Goal: Task Accomplishment & Management: Complete application form

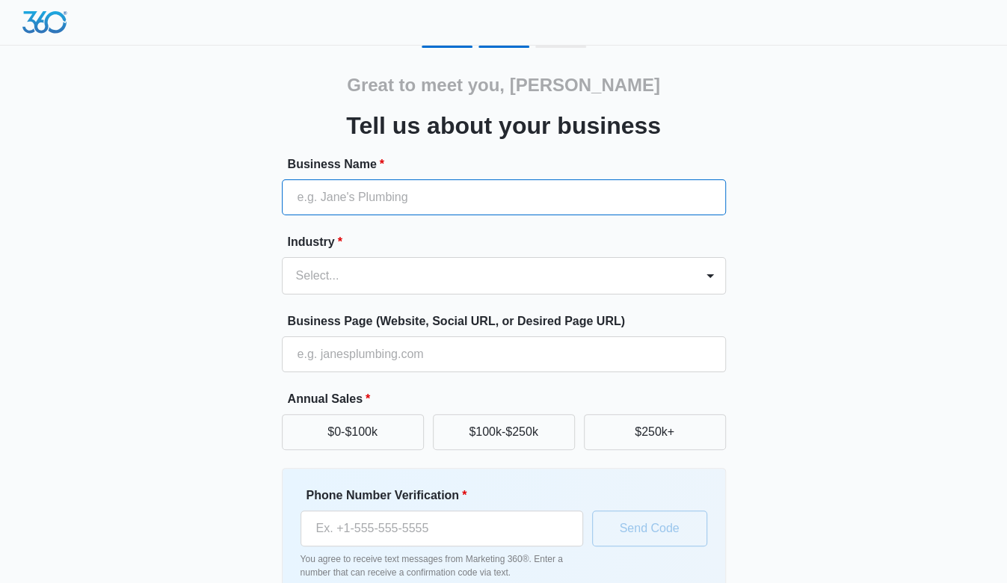
click at [649, 204] on input "Business Name *" at bounding box center [504, 197] width 444 height 36
type input "Zeskins"
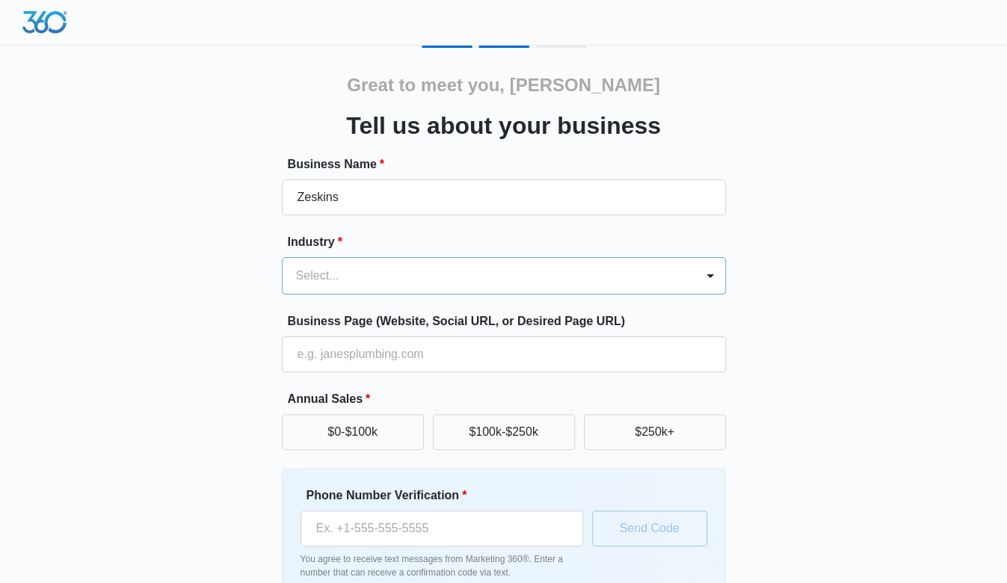
click at [484, 283] on div at bounding box center [486, 275] width 380 height 21
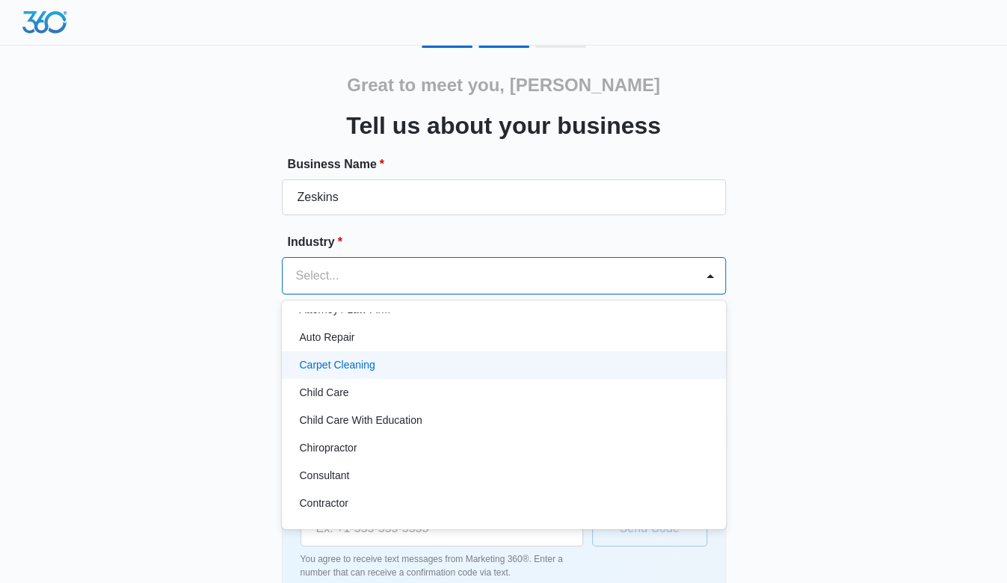
scroll to position [149, 0]
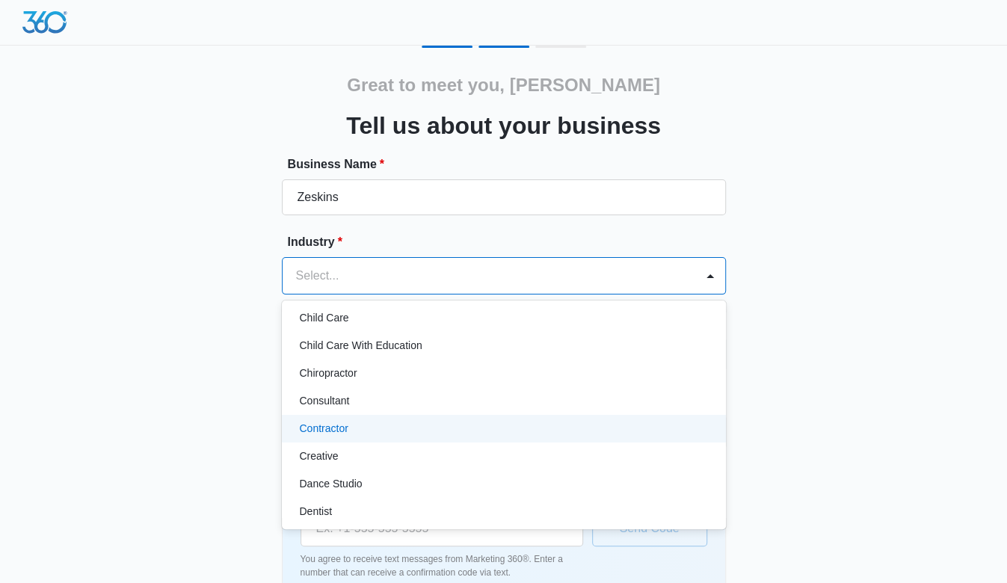
click at [497, 421] on div "Contractor" at bounding box center [502, 429] width 405 height 16
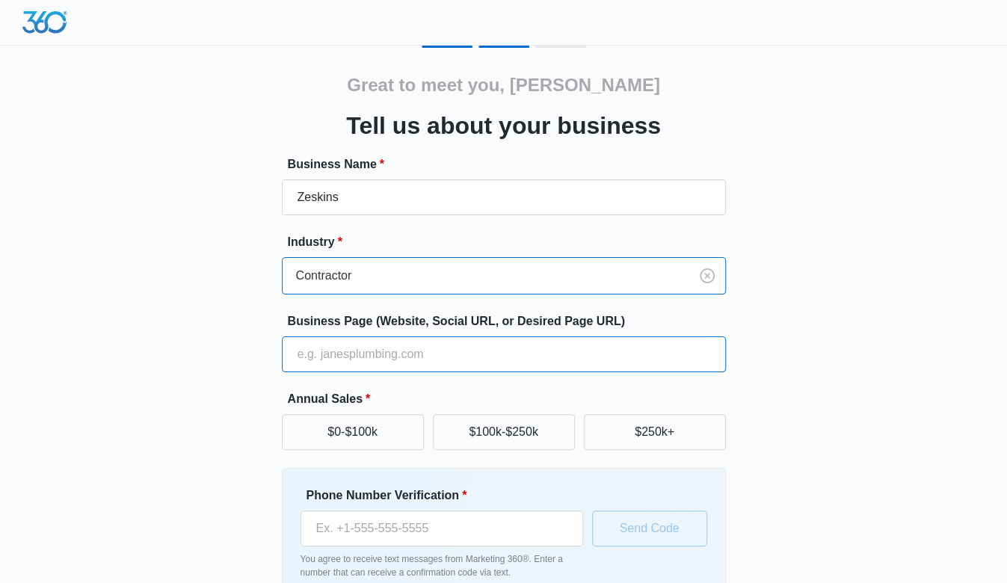
click at [505, 347] on input "Business Page (Website, Social URL, or Desired Page URL)" at bounding box center [504, 354] width 444 height 36
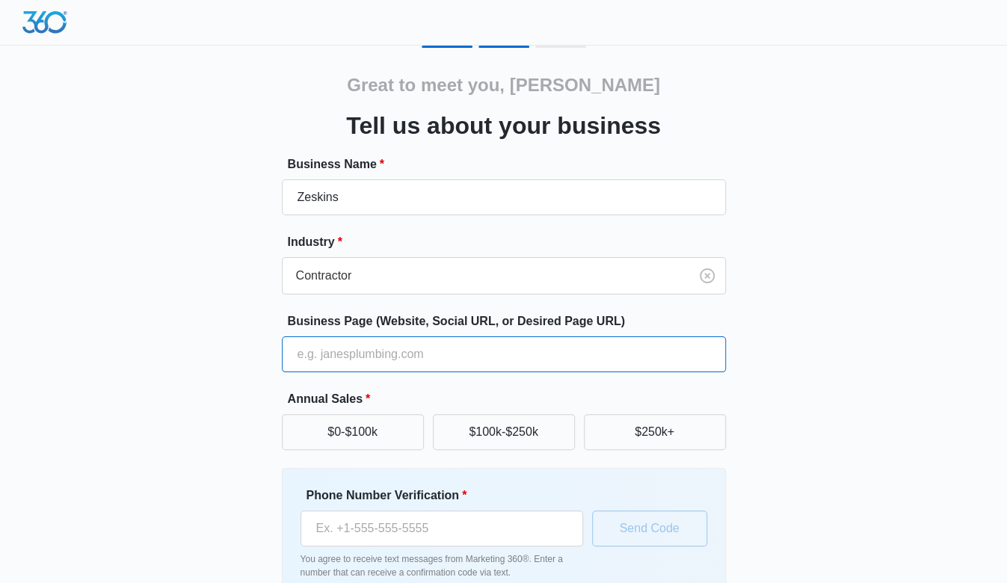
type input "[URL][DOMAIN_NAME]"
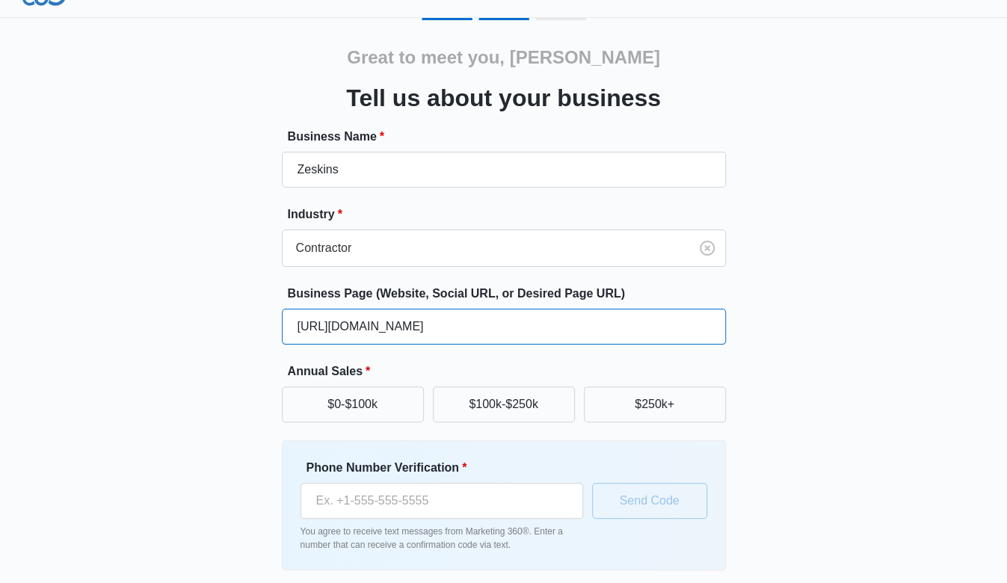
scroll to position [85, 0]
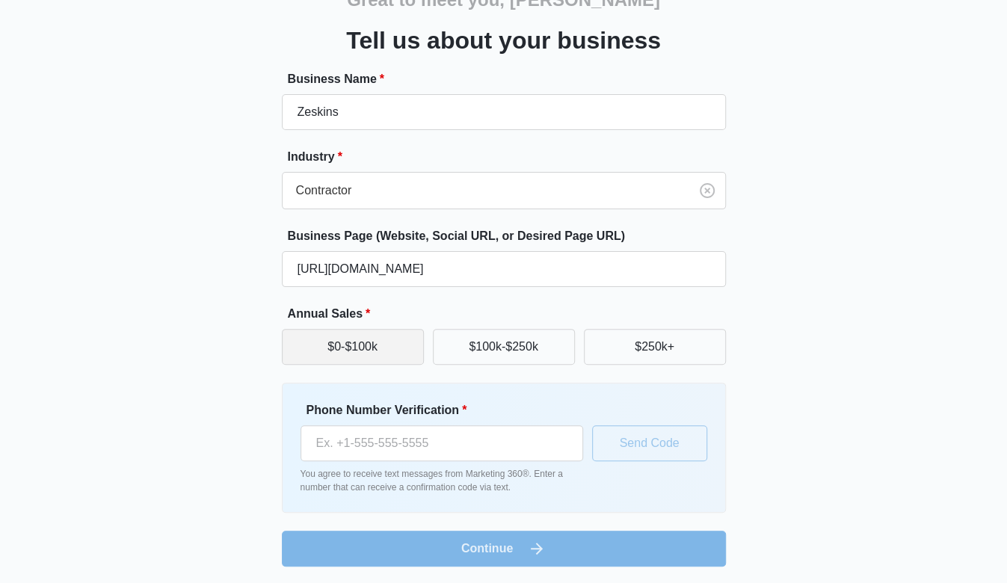
click at [363, 343] on button "$0-$100k" at bounding box center [353, 347] width 142 height 36
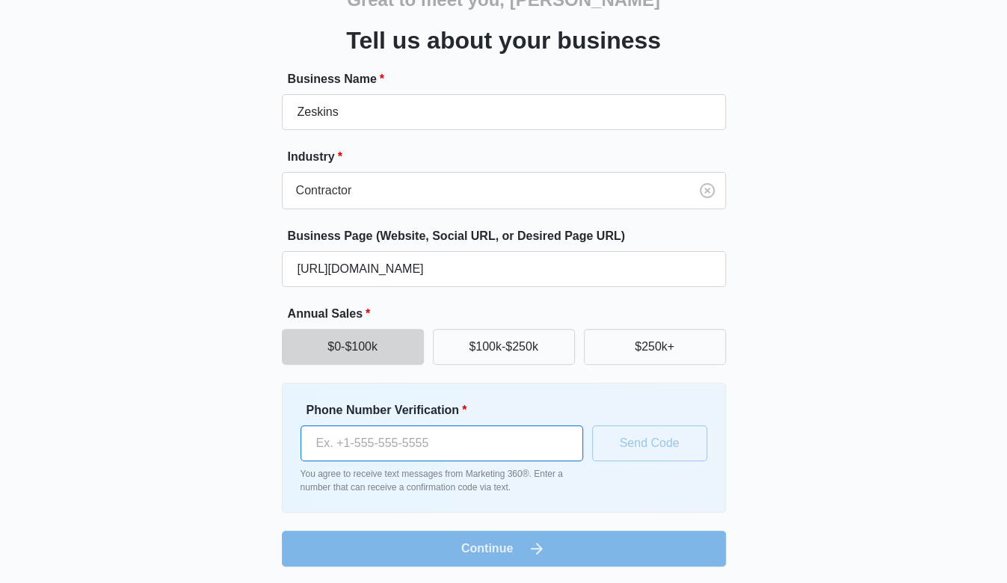
click at [475, 445] on input "Phone Number Verification *" at bounding box center [441, 443] width 283 height 36
type input "(301) 362-6525"
click at [535, 439] on input "(301) 362-6525" at bounding box center [441, 443] width 283 height 36
drag, startPoint x: 535, startPoint y: 439, endPoint x: 68, endPoint y: 418, distance: 467.6
click at [72, 419] on div "Great to meet you, Don Tell us about your business Business Name * Zeskins Indu…" at bounding box center [503, 263] width 897 height 606
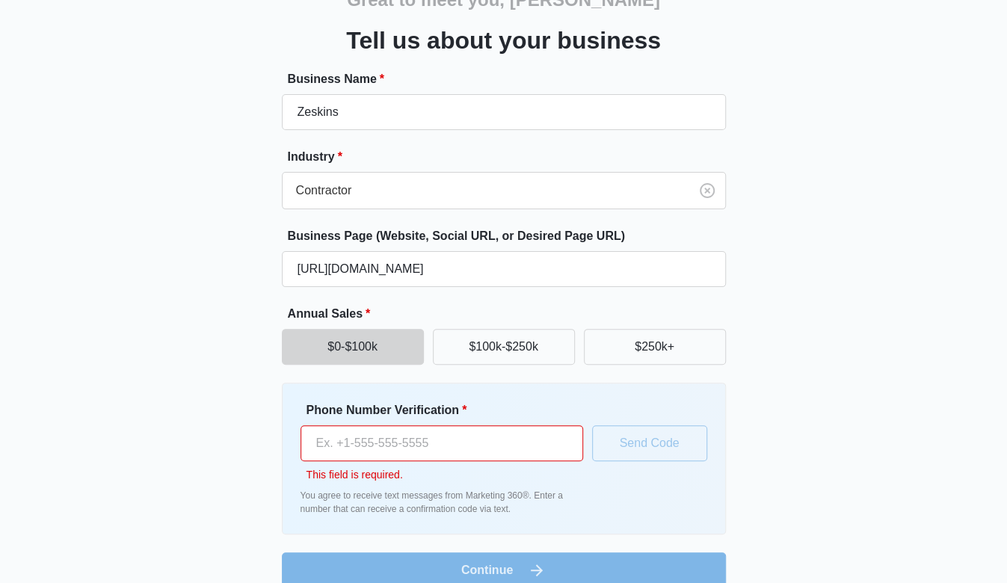
click at [349, 434] on input "Phone Number Verification *" at bounding box center [441, 443] width 283 height 36
type input "(443) 386-9588"
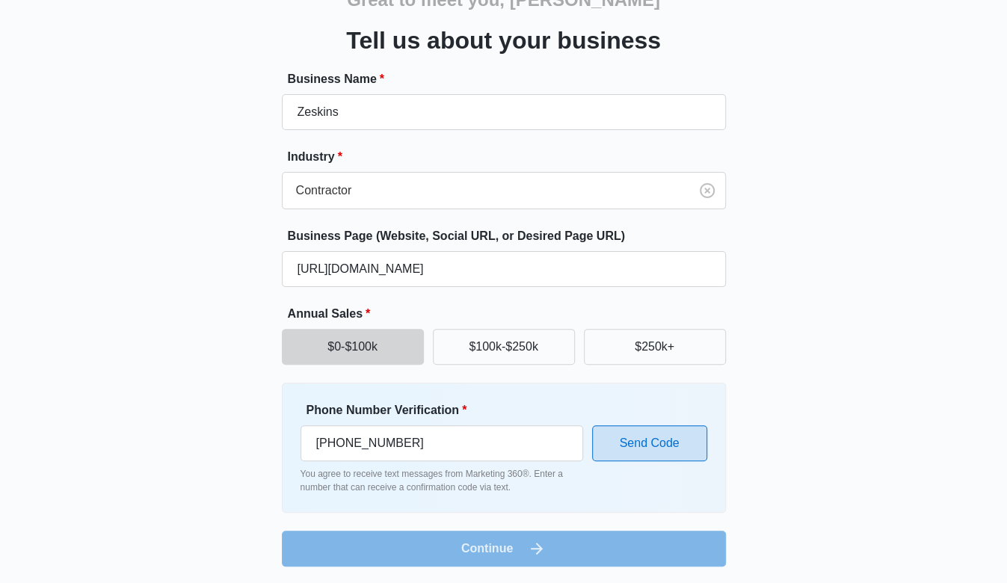
click at [653, 448] on button "Send Code" at bounding box center [649, 443] width 115 height 36
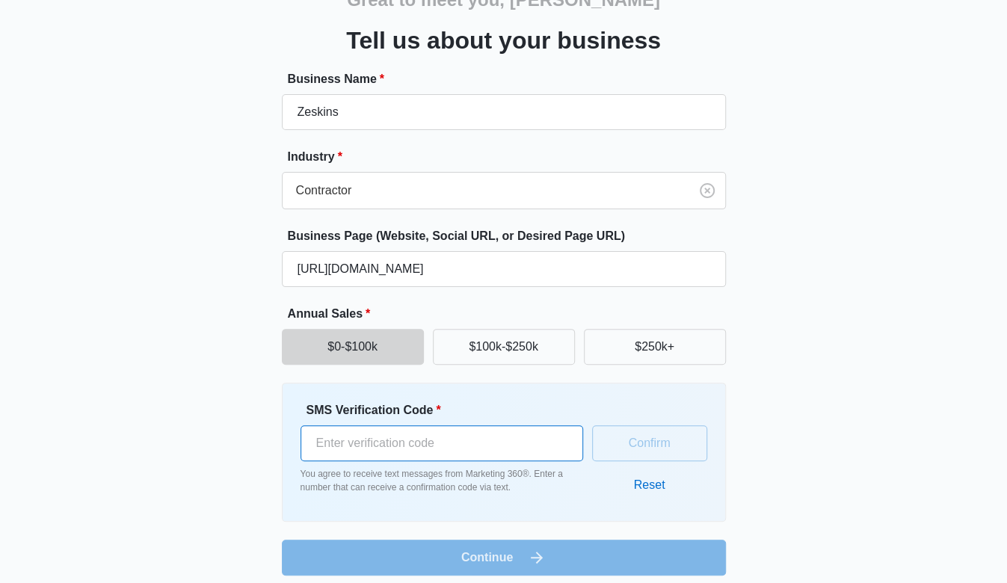
click at [537, 448] on input "SMS Verification Code *" at bounding box center [441, 443] width 283 height 36
type input "581653"
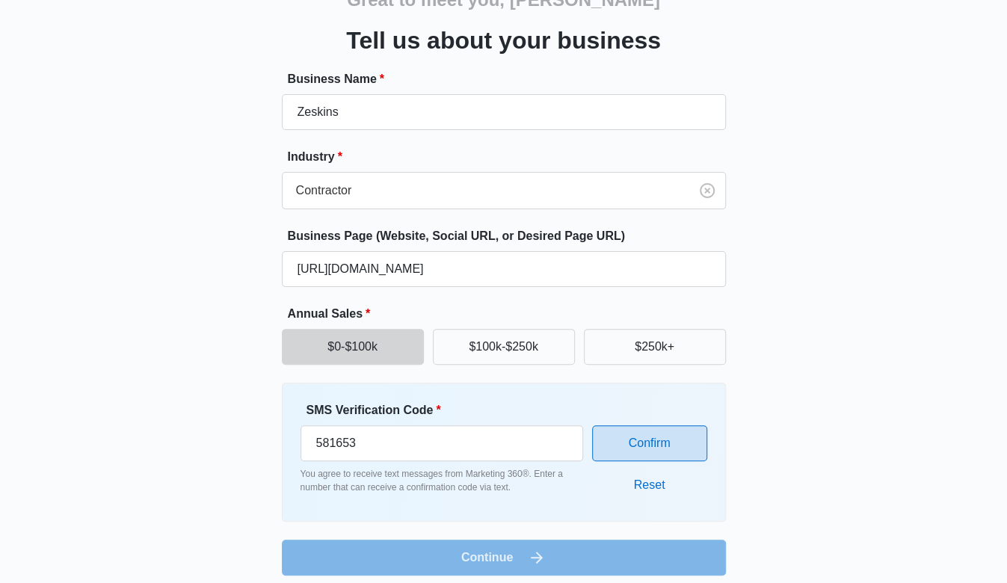
click at [635, 433] on button "Confirm" at bounding box center [649, 443] width 115 height 36
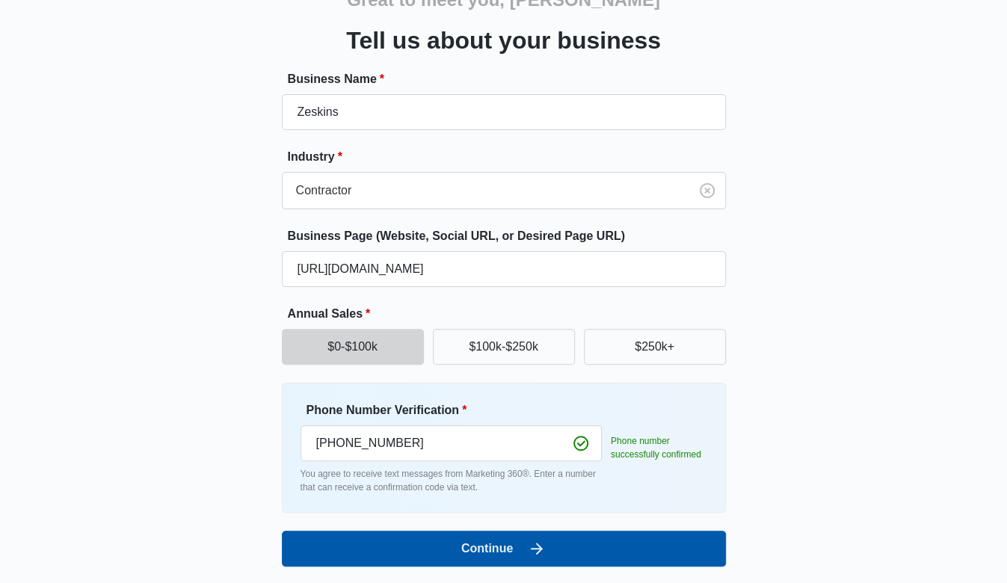
click at [505, 539] on button "Continue" at bounding box center [504, 549] width 444 height 36
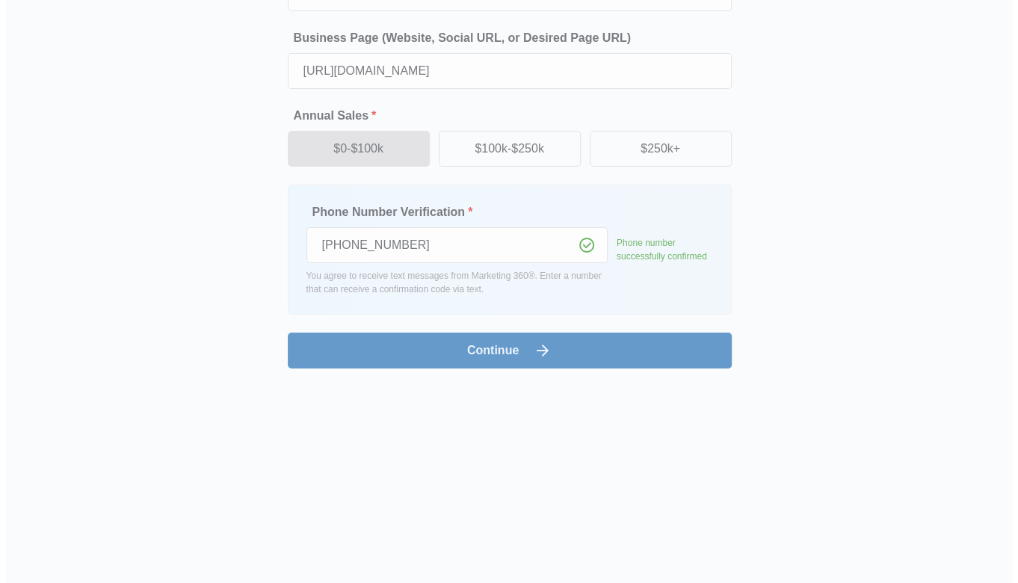
scroll to position [0, 0]
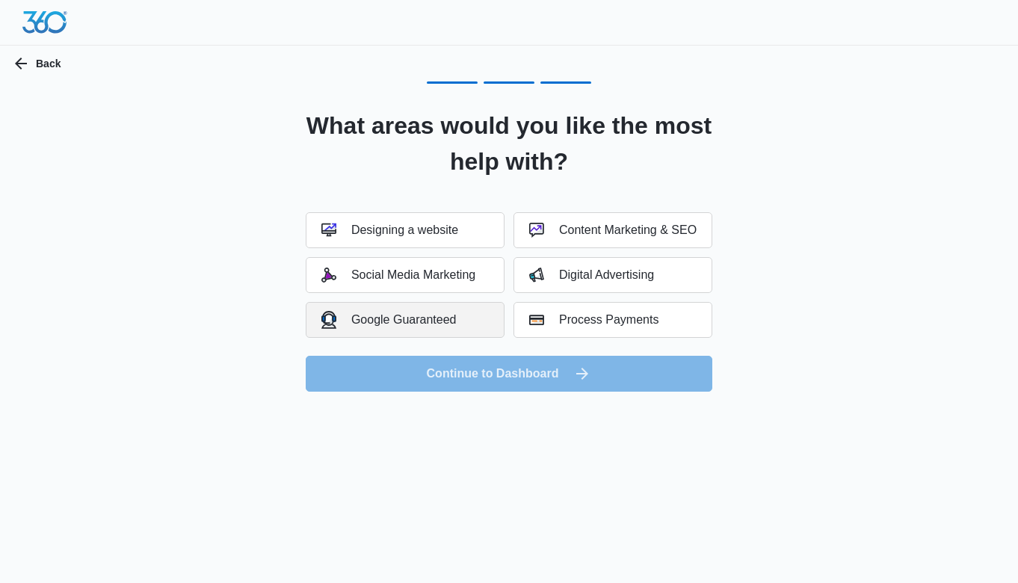
click at [425, 312] on div "Google Guaranteed" at bounding box center [388, 319] width 135 height 17
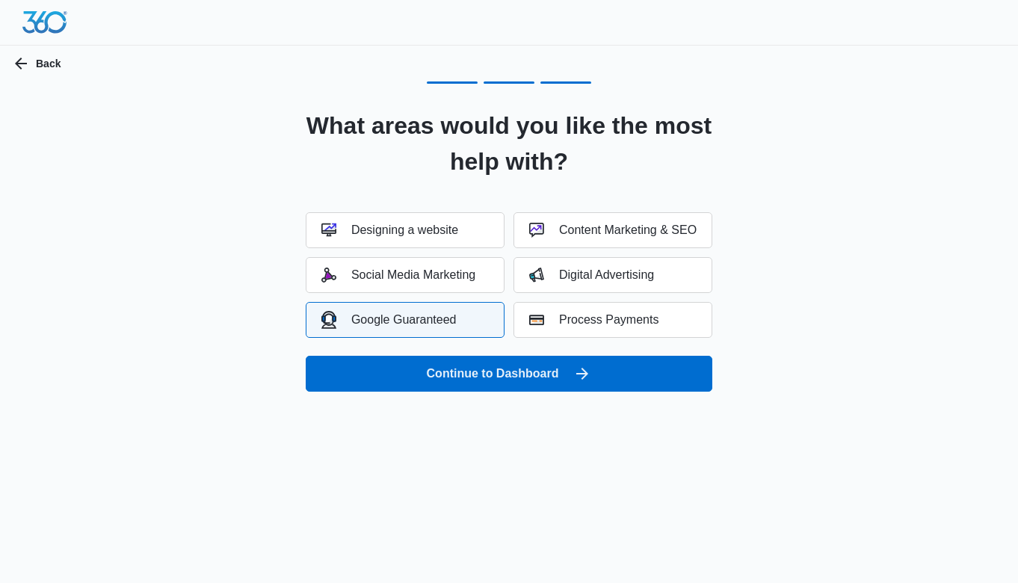
click at [453, 252] on div "Designing a website Content Marketing & SEO Social Media Marketing Digital Adve…" at bounding box center [509, 275] width 407 height 126
click at [571, 225] on div "Content Marketing & SEO" at bounding box center [612, 230] width 167 height 15
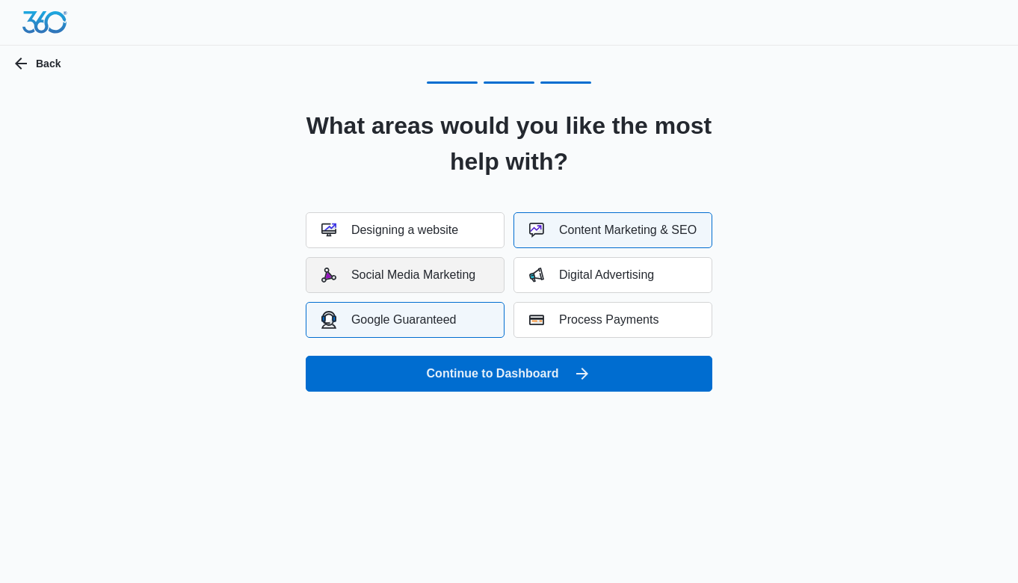
click at [432, 280] on div "Social Media Marketing" at bounding box center [398, 275] width 154 height 15
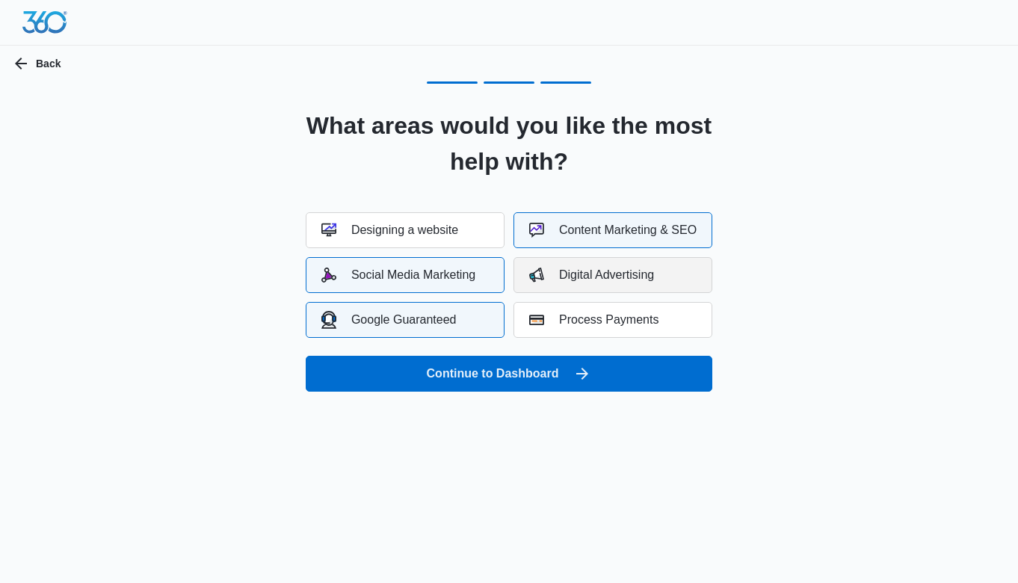
click at [578, 276] on div "Digital Advertising" at bounding box center [591, 275] width 125 height 15
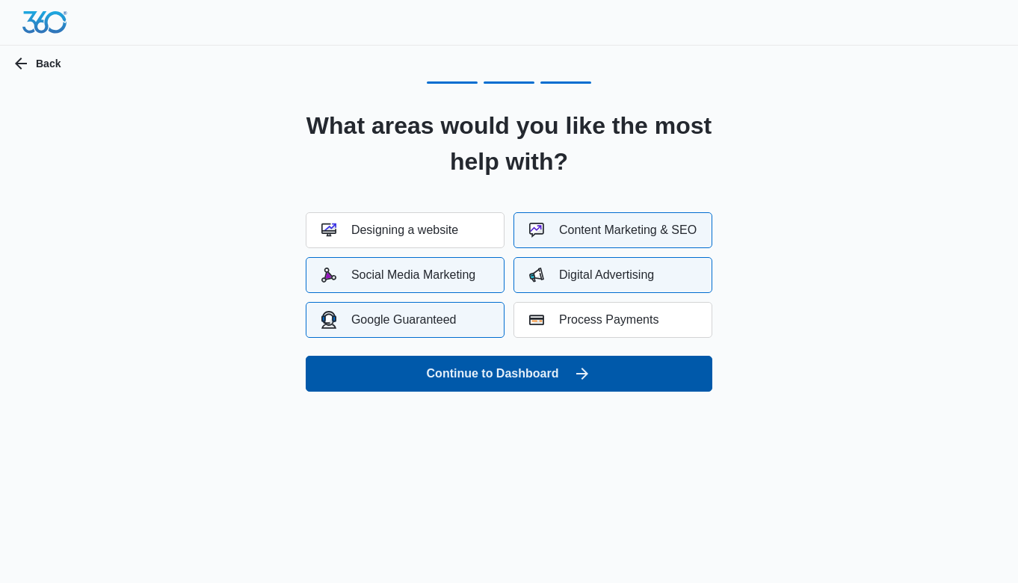
click at [535, 374] on button "Continue to Dashboard" at bounding box center [509, 374] width 407 height 36
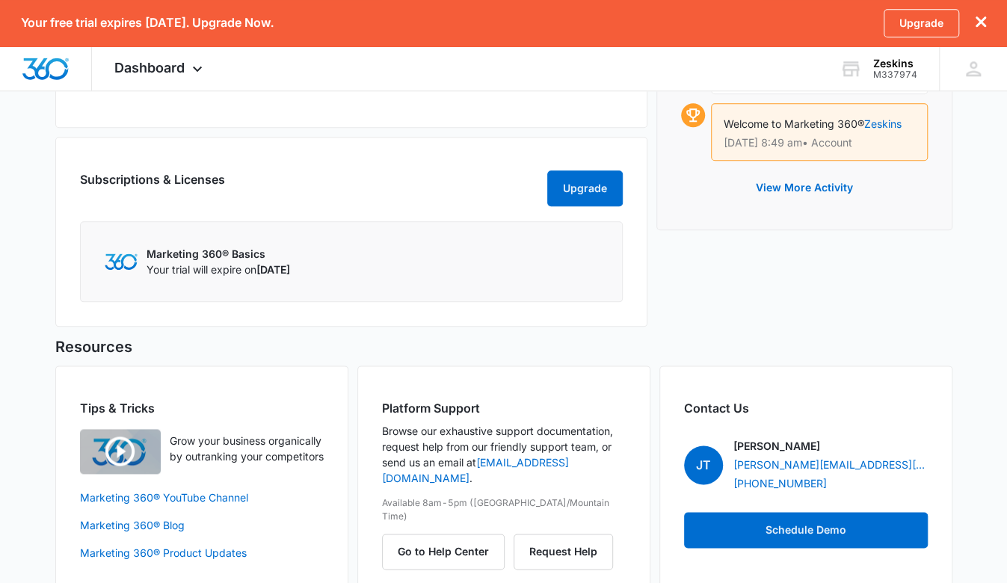
scroll to position [833, 0]
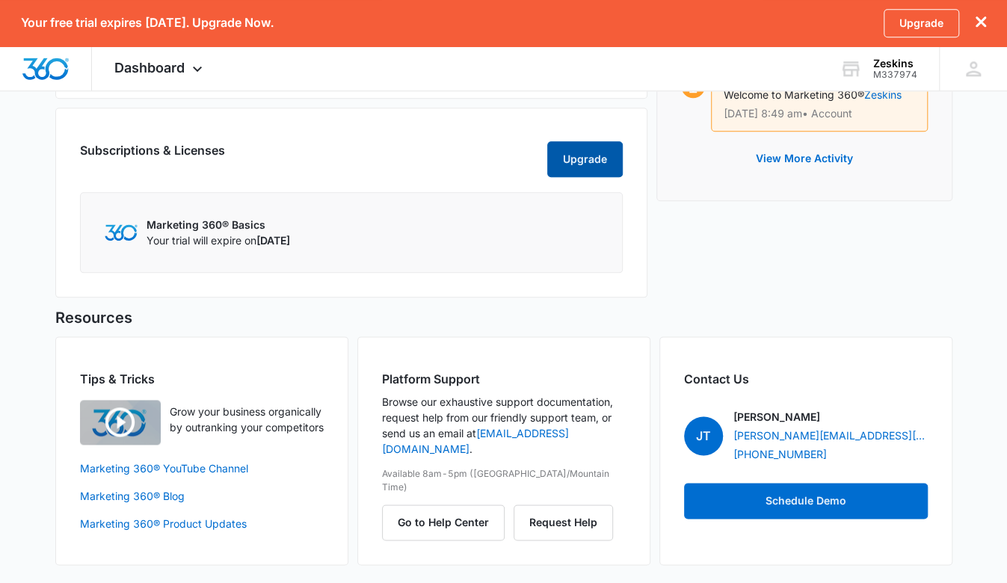
click at [570, 170] on button "Upgrade" at bounding box center [584, 159] width 75 height 36
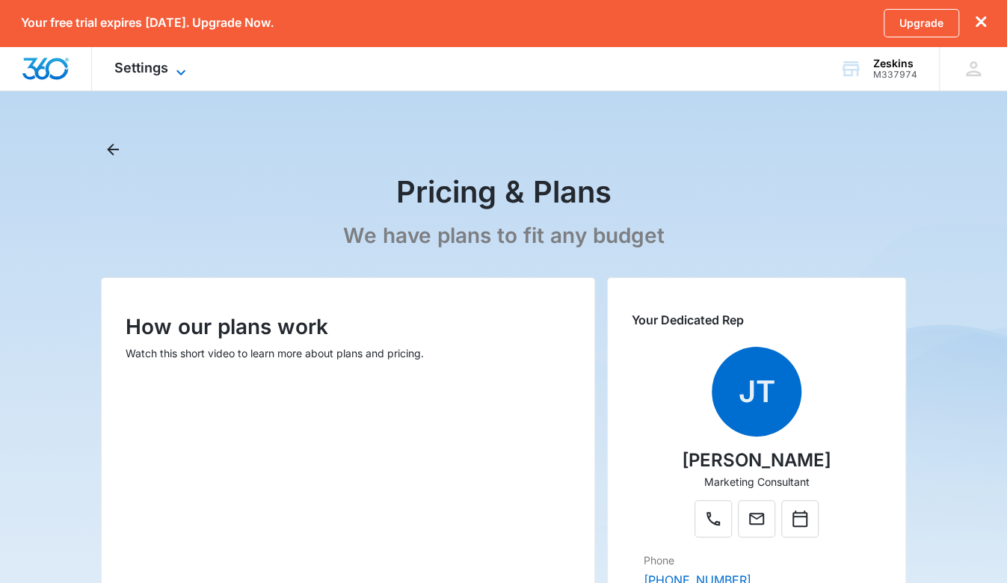
click at [181, 72] on icon at bounding box center [181, 73] width 18 height 18
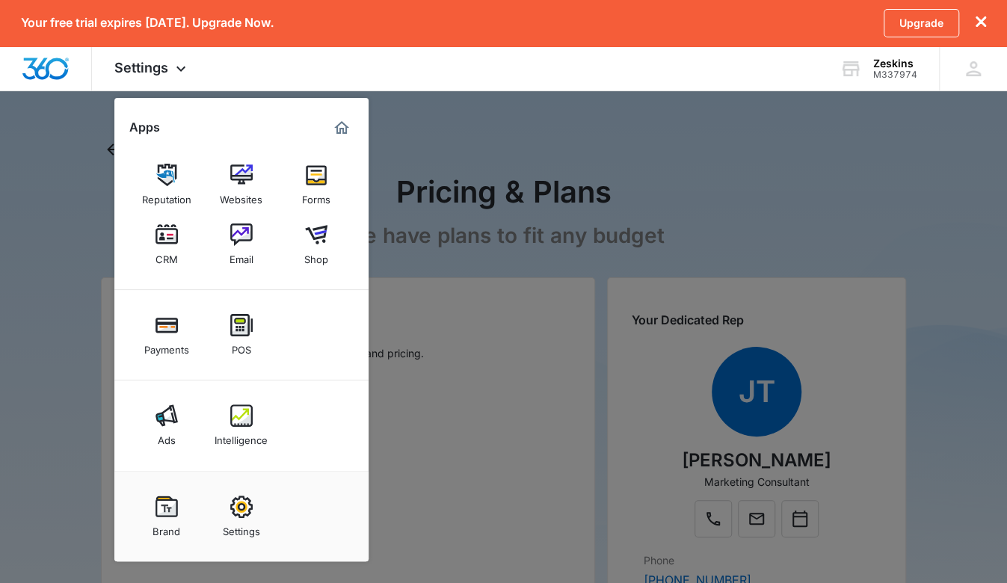
click at [490, 141] on div at bounding box center [503, 291] width 1007 height 583
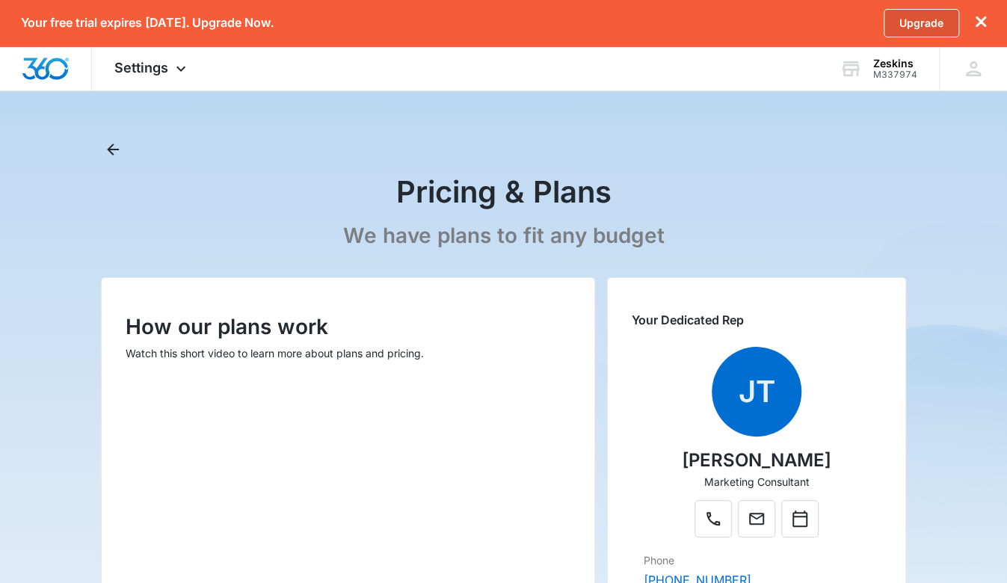
click at [909, 32] on link "Upgrade" at bounding box center [920, 23] width 75 height 28
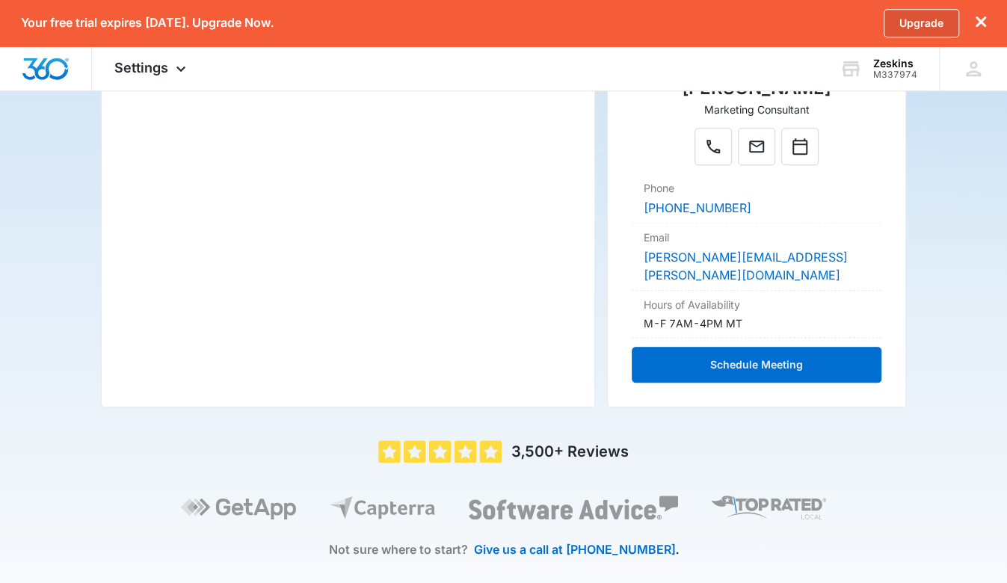
scroll to position [154, 0]
